Goal: Task Accomplishment & Management: Manage account settings

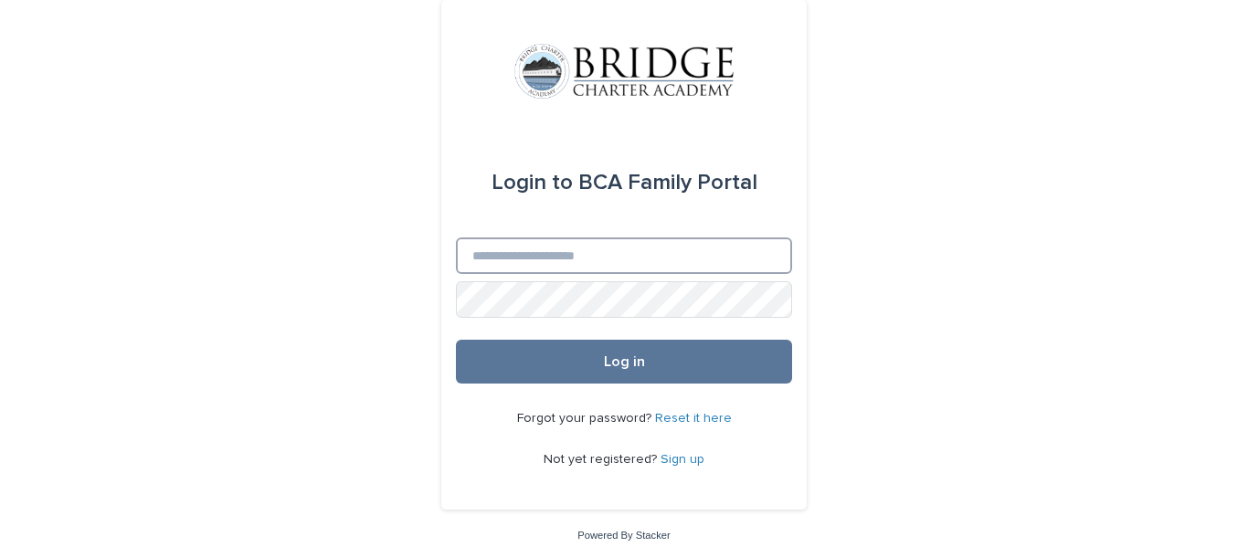
click at [670, 259] on input "Email" at bounding box center [624, 255] width 336 height 37
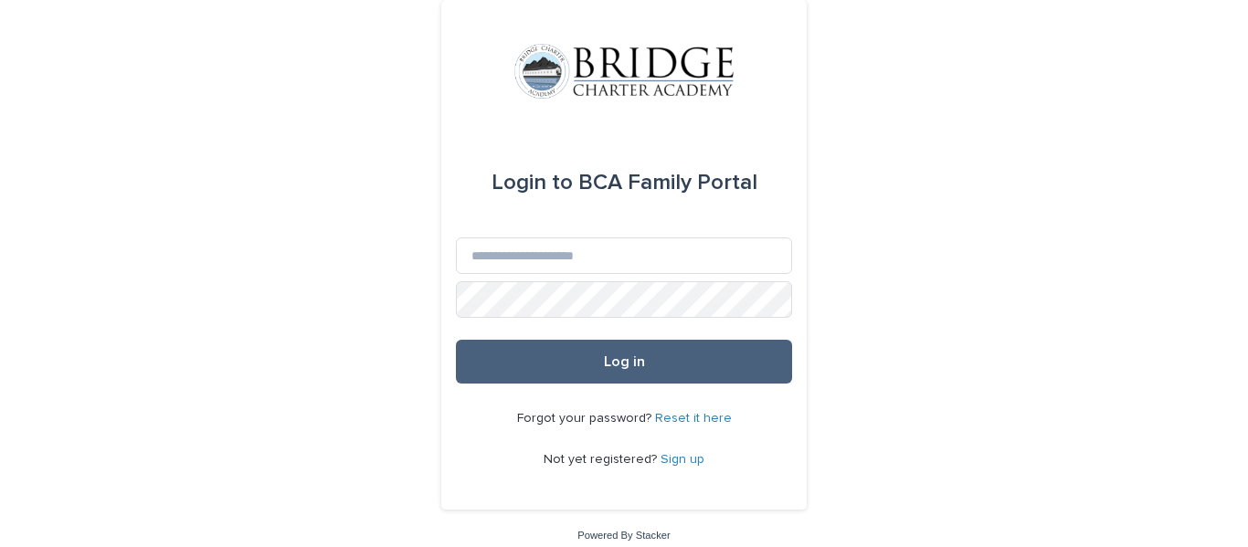
click at [652, 340] on button "Log in" at bounding box center [624, 362] width 336 height 44
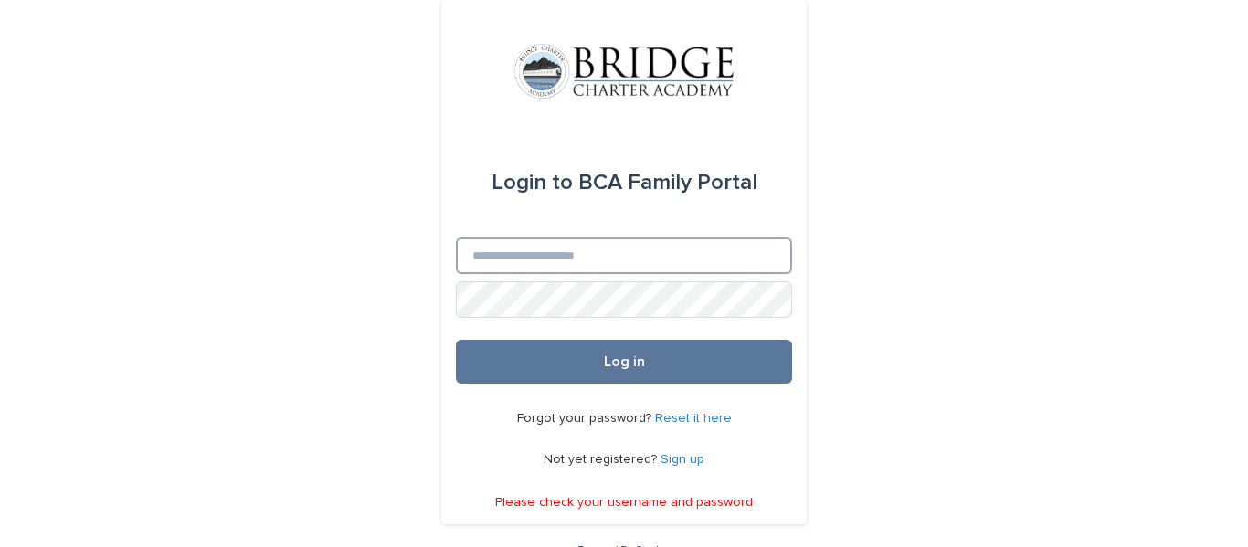
click at [639, 249] on input "Email" at bounding box center [624, 255] width 336 height 37
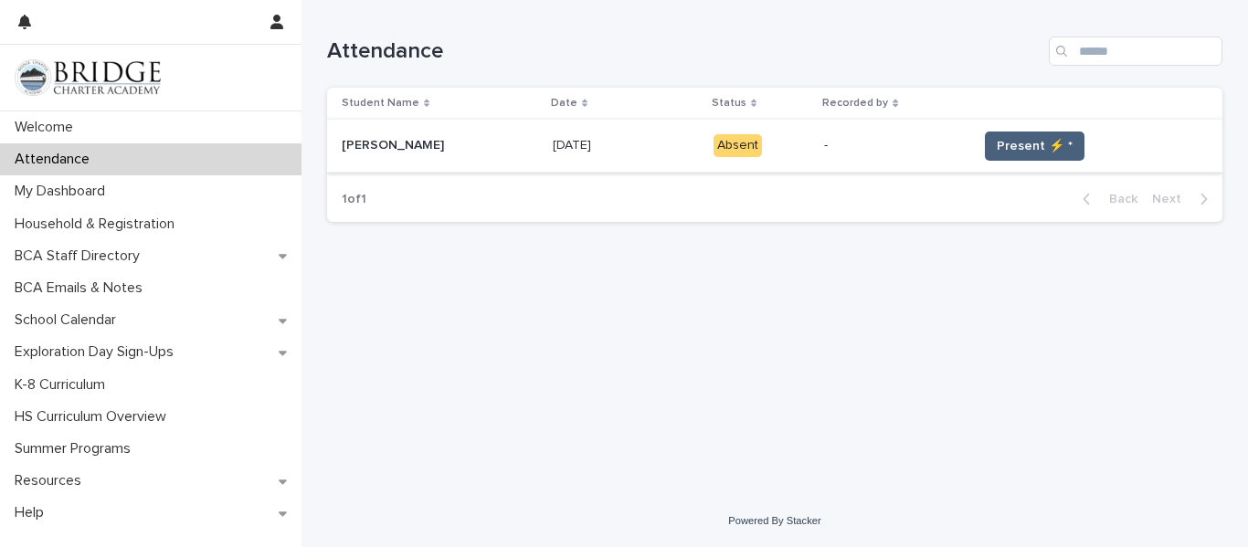
click at [1010, 156] on button "Present ⚡ *" at bounding box center [1035, 146] width 100 height 29
